Goal: Information Seeking & Learning: Check status

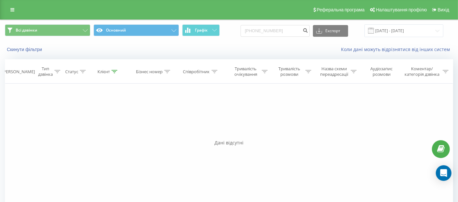
click at [228, 27] on div "Всі дзвінки Основний Графік +380979884788 Експорт .csv .xls .xlsx 20.06.2025 - …" at bounding box center [229, 30] width 448 height 13
type input "050 877 7368"
click at [308, 32] on icon "submit" at bounding box center [306, 30] width 6 height 4
click at [258, 201] on div "Фільтрувати за умовою Дорівнює Введіть значення Скасувати OK Фільтрувати за умо…" at bounding box center [229, 157] width 448 height 147
drag, startPoint x: 293, startPoint y: 31, endPoint x: 268, endPoint y: 26, distance: 26.2
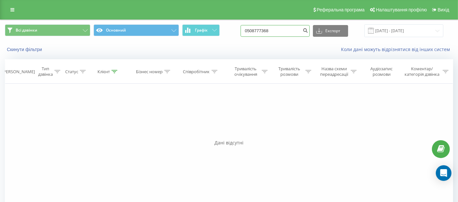
click at [227, 29] on div "Всі дзвінки Основний Графік 0508777368 Експорт .csv .xls .xlsx 20.06.2025 - 20.…" at bounding box center [229, 30] width 448 height 13
paste input "96 264 4639"
drag, startPoint x: 303, startPoint y: 32, endPoint x: 309, endPoint y: 34, distance: 6.6
click at [304, 32] on input "096 264 4639" at bounding box center [275, 31] width 69 height 12
type input "096 264 4639"
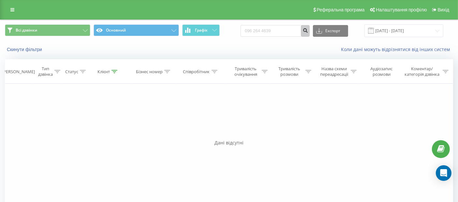
click at [309, 34] on button "submit" at bounding box center [305, 31] width 9 height 12
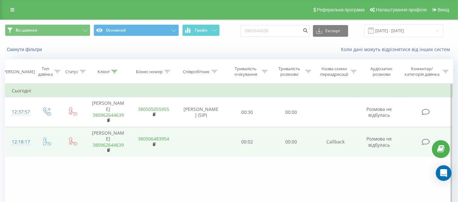
click at [114, 142] on link "380962644639" at bounding box center [108, 145] width 31 height 6
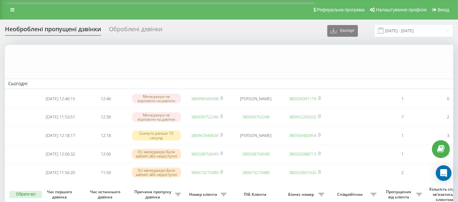
scroll to position [183, 0]
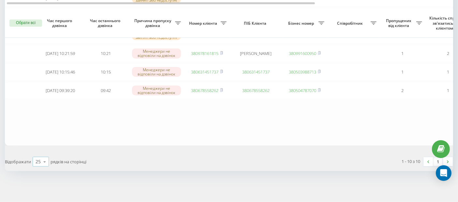
click at [41, 160] on icon at bounding box center [45, 162] width 10 height 13
click at [42, 143] on div "50" at bounding box center [41, 143] width 16 height 9
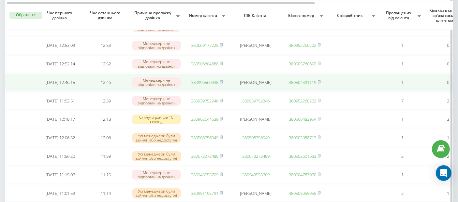
drag, startPoint x: 198, startPoint y: 85, endPoint x: 267, endPoint y: 86, distance: 69.1
click at [198, 85] on link "380996560438" at bounding box center [204, 83] width 27 height 6
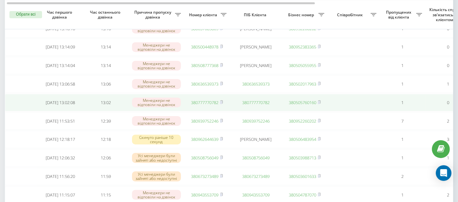
scroll to position [143, 0]
click at [209, 106] on link "380777770782" at bounding box center [204, 103] width 27 height 6
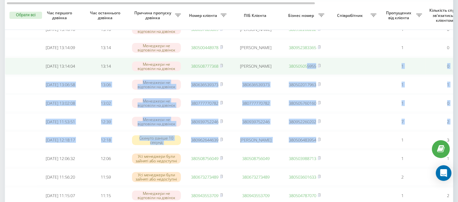
drag, startPoint x: 309, startPoint y: 82, endPoint x: 287, endPoint y: 66, distance: 27.1
click at [299, 72] on tbody "Сьогодні 2025-09-20 13:24:02 13:24 Менеджери не відповіли на дзвінок 3809545464…" at bounding box center [331, 106] width 652 height 343
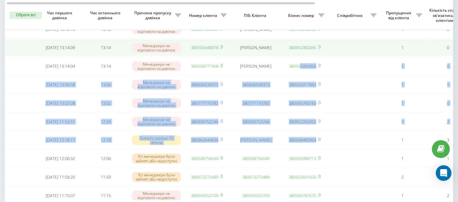
click at [208, 51] on link "380500448978" at bounding box center [204, 48] width 27 height 6
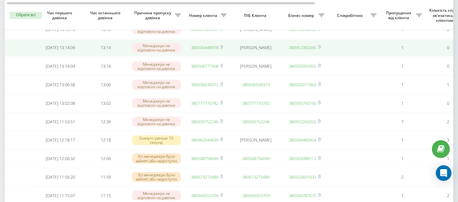
click at [358, 51] on td at bounding box center [354, 47] width 52 height 17
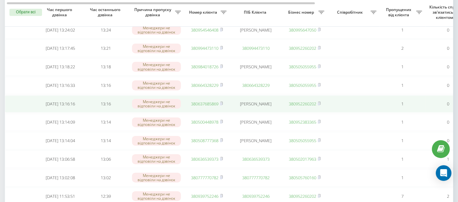
scroll to position [71, 0]
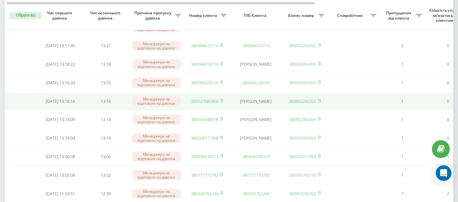
click at [214, 104] on link "380637685869" at bounding box center [204, 101] width 27 height 6
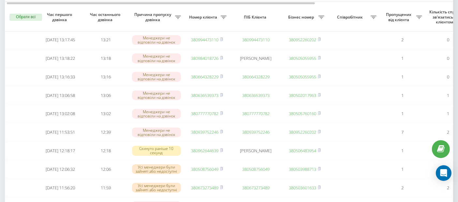
scroll to position [89, 0]
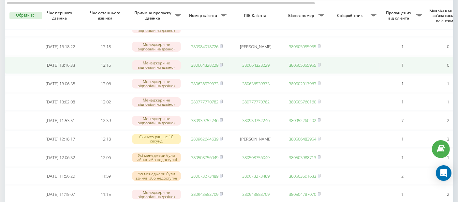
click at [205, 68] on link "380664328229" at bounding box center [204, 65] width 27 height 6
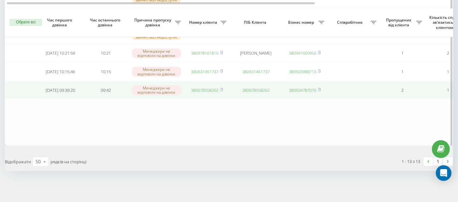
scroll to position [237, 0]
click at [203, 93] on link "380678558262" at bounding box center [204, 90] width 27 height 6
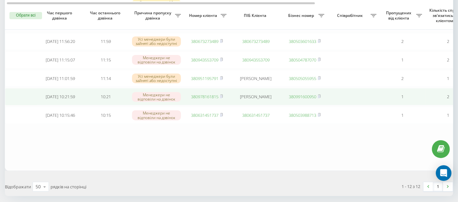
scroll to position [186, 0]
click at [207, 100] on link "380978161815" at bounding box center [204, 98] width 27 height 6
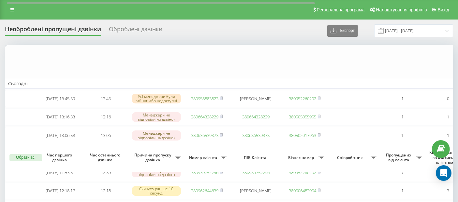
scroll to position [221, 0]
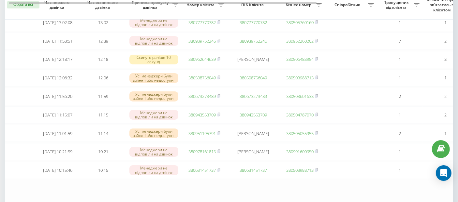
scroll to position [175, 0]
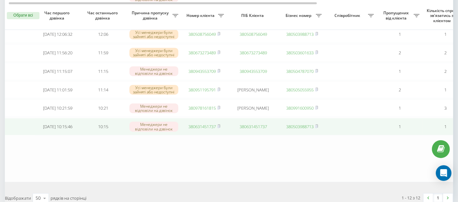
click at [195, 130] on link "380631451737" at bounding box center [201, 127] width 27 height 6
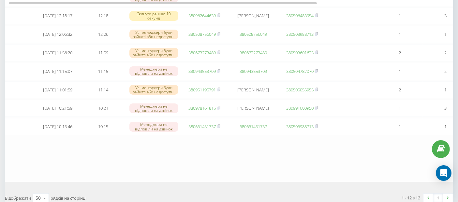
scroll to position [0, 0]
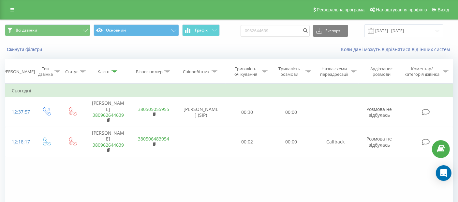
click at [243, 25] on div "Всі дзвінки Основний Графік 0962644639 Експорт .csv .xls .xlsx [DATE] - [DATE]" at bounding box center [229, 30] width 448 height 13
click at [310, 31] on button "submit" at bounding box center [305, 31] width 9 height 12
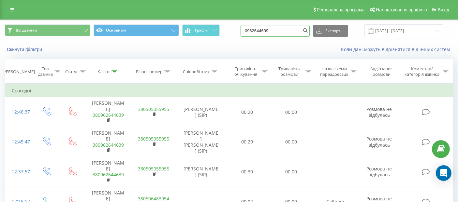
drag, startPoint x: 281, startPoint y: 30, endPoint x: 245, endPoint y: 29, distance: 35.6
click at [245, 29] on div "Всі дзвінки Основний Графік 0962644639 Експорт .csv .xls .xlsx [DATE] - [DATE]" at bounding box center [229, 30] width 448 height 13
paste input "9 656 0438"
type input "099 656 0438"
click at [308, 30] on icon "submit" at bounding box center [306, 30] width 6 height 4
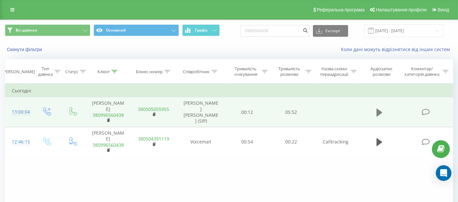
click at [377, 112] on icon at bounding box center [380, 113] width 6 height 8
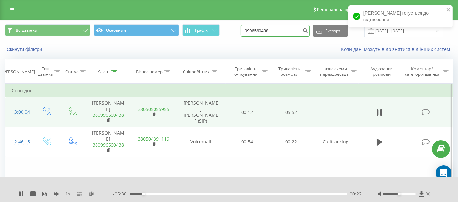
drag, startPoint x: 259, startPoint y: 31, endPoint x: 251, endPoint y: 30, distance: 7.5
click at [246, 30] on div "Всі дзвінки Основний Графік 0996560438 Експорт .csv .xls .xlsx 20.06.2025 - 20.…" at bounding box center [229, 30] width 448 height 13
paste input "77 777 0782"
type input "077 777 0782"
click at [308, 31] on button "submit" at bounding box center [305, 31] width 9 height 12
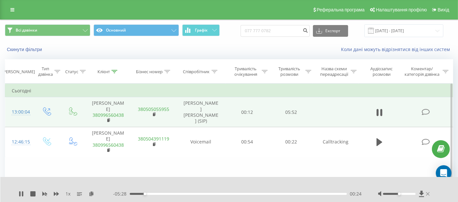
click at [428, 195] on icon at bounding box center [428, 194] width 4 height 5
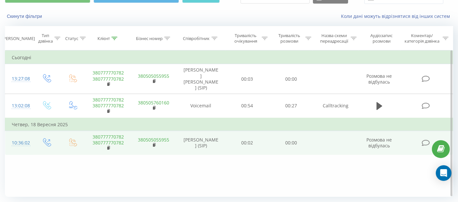
scroll to position [34, 0]
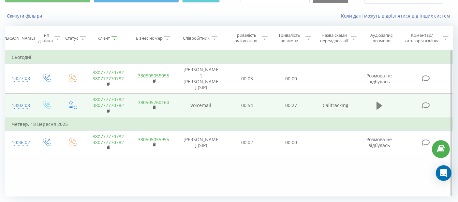
click at [379, 103] on icon at bounding box center [380, 106] width 6 height 8
drag, startPoint x: 380, startPoint y: 105, endPoint x: 247, endPoint y: 73, distance: 137.4
click at [379, 105] on icon at bounding box center [380, 105] width 6 height 9
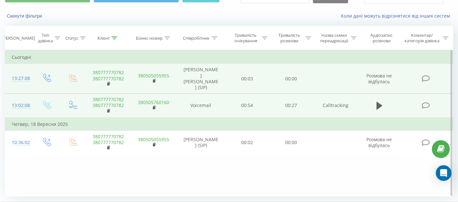
click at [120, 76] on link "380777770782" at bounding box center [108, 79] width 31 height 6
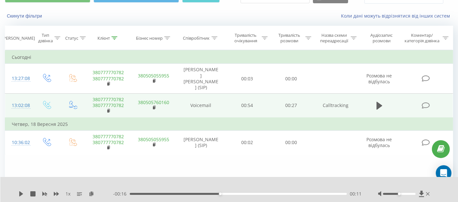
scroll to position [0, 0]
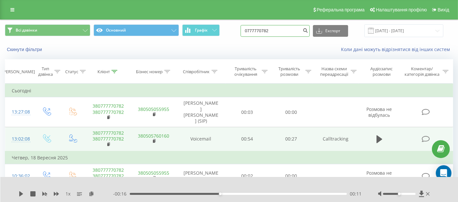
click at [239, 31] on div "Всі дзвінки Основний Графік 0777770782 Експорт .csv .xls .xlsx [DATE] - [DATE]" at bounding box center [229, 30] width 448 height 13
paste input "66 868 5615"
type input "066 868 5615"
click at [308, 31] on icon "submit" at bounding box center [306, 30] width 6 height 4
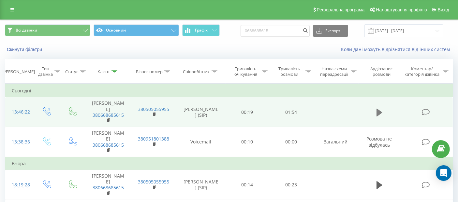
click at [380, 113] on icon at bounding box center [380, 113] width 6 height 8
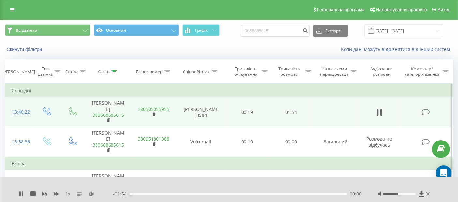
click at [140, 196] on div "- 01:54 00:00 00:00" at bounding box center [237, 194] width 249 height 7
click at [140, 195] on div "00:00" at bounding box center [238, 194] width 217 height 2
click at [301, 193] on div "00:22" at bounding box center [238, 194] width 217 height 2
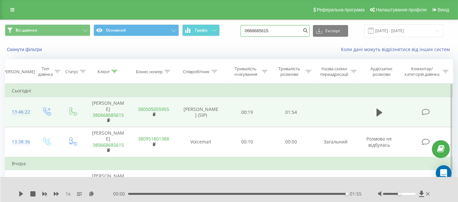
drag, startPoint x: 283, startPoint y: 30, endPoint x: 247, endPoint y: 29, distance: 35.9
click at [247, 29] on div "Всі дзвінки Основний Графік 0668685615 Експорт .csv .xls .xlsx 20.06.2025 - 20.…" at bounding box center [229, 30] width 448 height 13
paste input "93 938 8596"
type input "093 938 8596"
click at [308, 28] on icon "submit" at bounding box center [306, 30] width 6 height 4
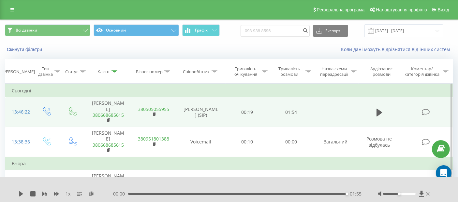
click at [426, 197] on icon at bounding box center [428, 194] width 4 height 5
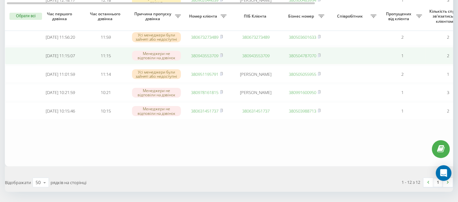
scroll to position [174, 0]
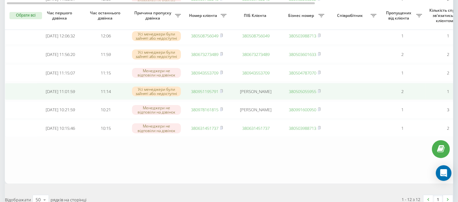
click at [196, 95] on link "380951195791" at bounding box center [204, 92] width 27 height 6
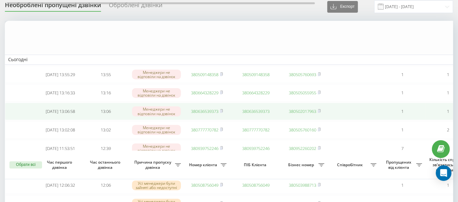
scroll to position [0, 0]
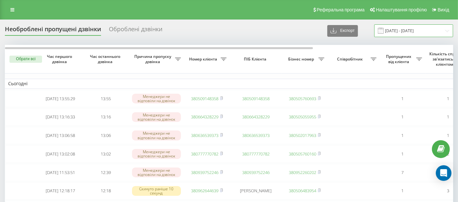
click at [428, 33] on input "20.09.2025 - 20.09.2025" at bounding box center [413, 30] width 79 height 13
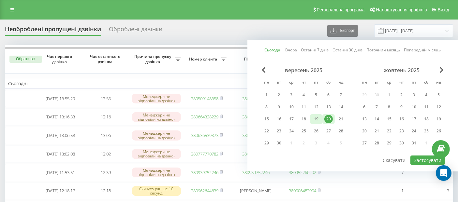
click at [317, 122] on div "19" at bounding box center [316, 119] width 8 height 8
drag, startPoint x: 421, startPoint y: 162, endPoint x: 368, endPoint y: 162, distance: 52.8
click at [421, 162] on button "Застосувати" at bounding box center [428, 160] width 35 height 9
type input "[DATE] - [DATE]"
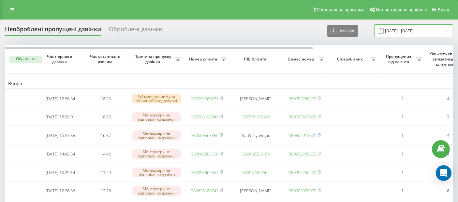
click at [426, 29] on input "[DATE] - [DATE]" at bounding box center [413, 30] width 79 height 13
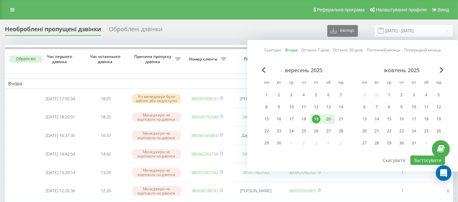
click at [324, 120] on div "20" at bounding box center [328, 119] width 8 height 8
click at [429, 162] on button "Застосувати" at bounding box center [428, 160] width 35 height 9
type input "20.09.2025 - 20.09.2025"
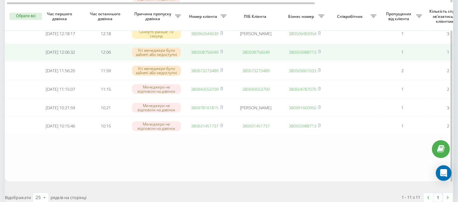
scroll to position [158, 0]
click at [208, 54] on link "380508756049" at bounding box center [204, 52] width 27 height 6
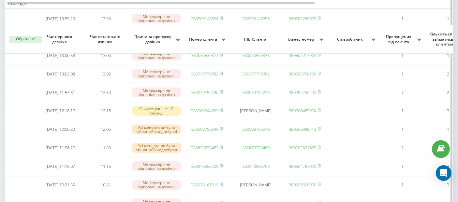
scroll to position [70, 0]
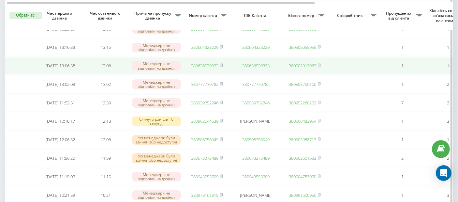
click at [204, 66] on link "380636539373" at bounding box center [204, 66] width 27 height 6
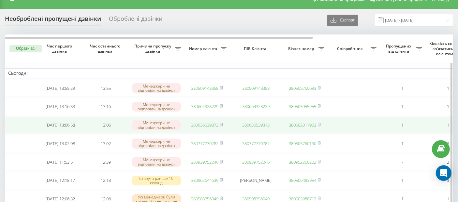
scroll to position [10, 0]
click at [196, 127] on link "380636539373" at bounding box center [204, 126] width 27 height 6
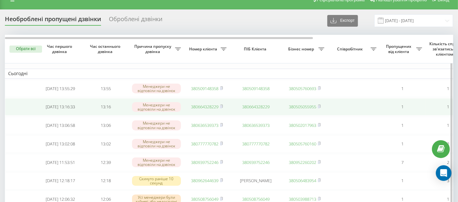
click at [209, 108] on link "380664328229" at bounding box center [204, 107] width 27 height 6
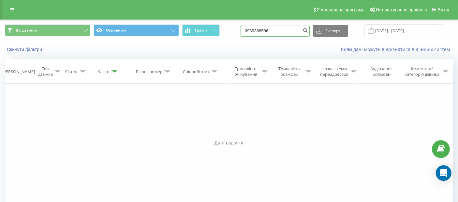
drag, startPoint x: 285, startPoint y: 35, endPoint x: 174, endPoint y: 20, distance: 111.6
click at [236, 33] on div "Всі дзвінки Основний Графік 0939388596 Експорт .csv .xls .xlsx [DATE] - [DATE]" at bounding box center [229, 30] width 448 height 13
